Goal: Task Accomplishment & Management: Use online tool/utility

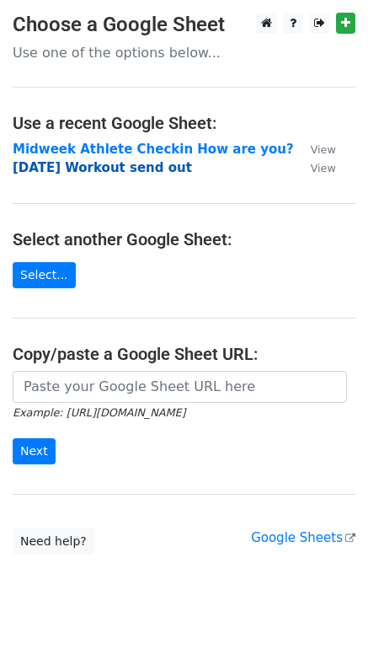
click at [78, 170] on strong "[DATE] Workout send out" at bounding box center [102, 167] width 179 height 15
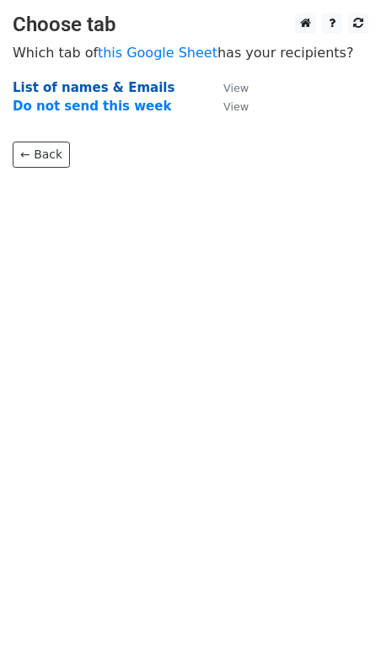
click at [71, 88] on strong "List of names & Emails" at bounding box center [94, 87] width 162 height 15
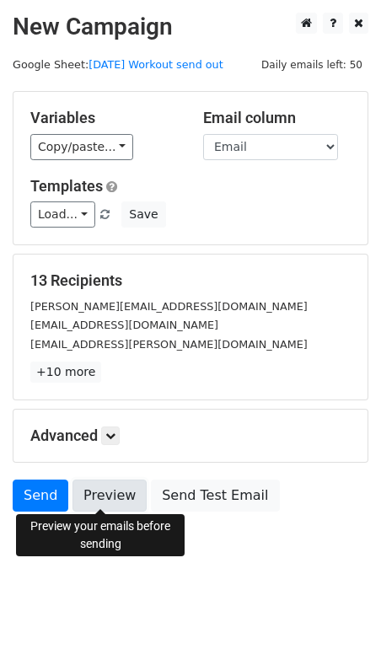
click at [100, 489] on link "Preview" at bounding box center [109, 495] width 74 height 32
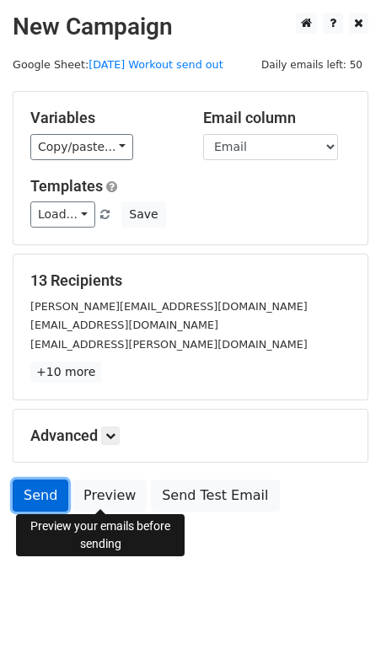
click at [38, 499] on link "Send" at bounding box center [41, 495] width 56 height 32
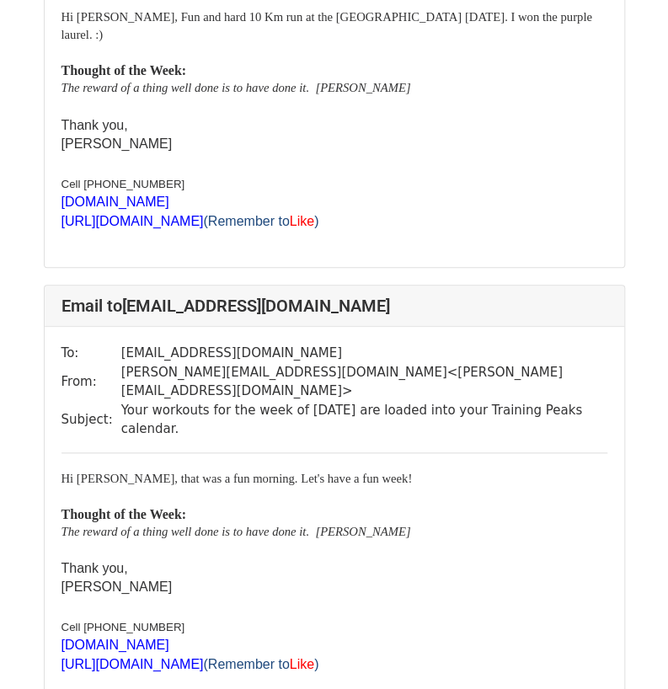
scroll to position [297, 0]
